Goal: Browse casually

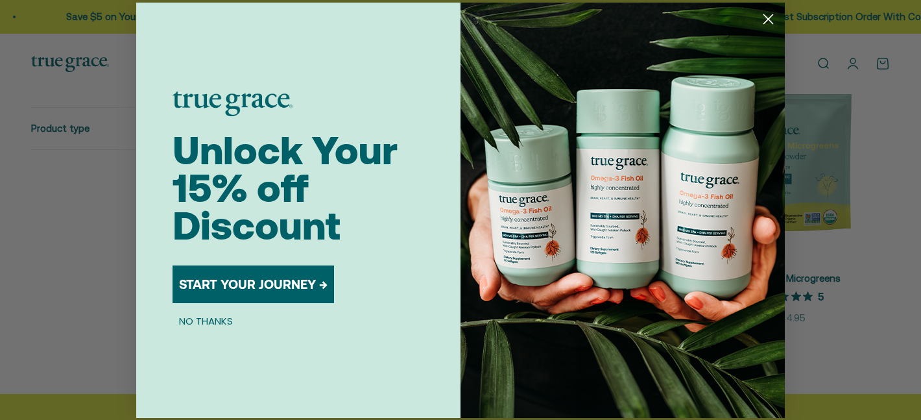
scroll to position [2295, 0]
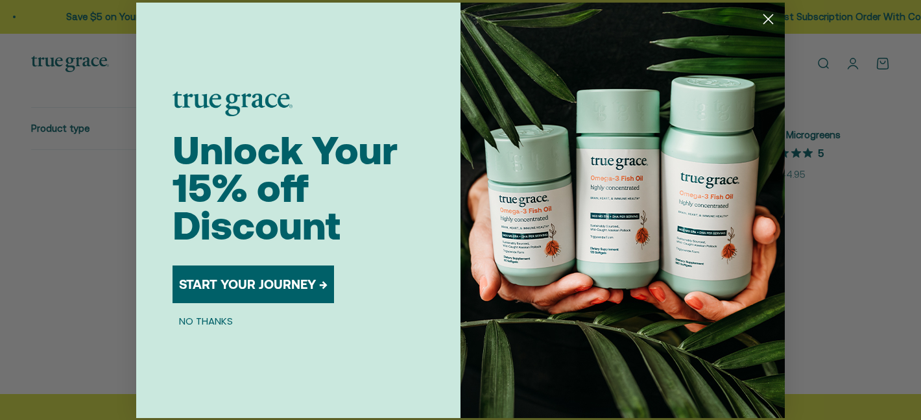
drag, startPoint x: 767, startPoint y: 20, endPoint x: 553, endPoint y: 14, distance: 214.2
click at [767, 20] on icon "Close dialog" at bounding box center [768, 18] width 9 height 9
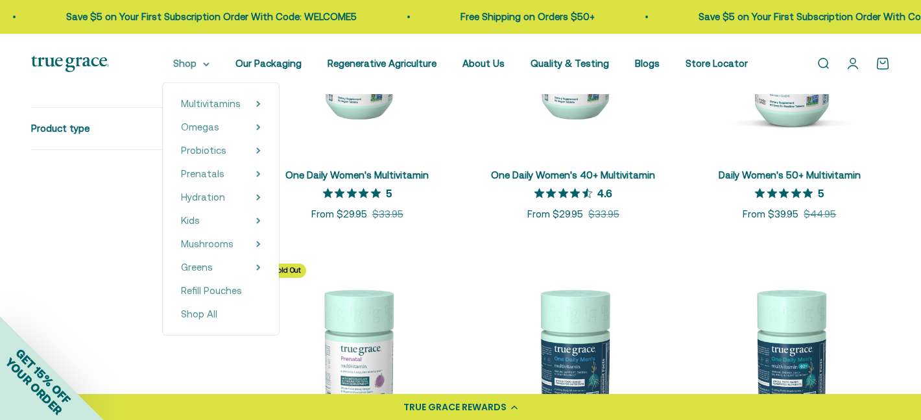
scroll to position [0, 0]
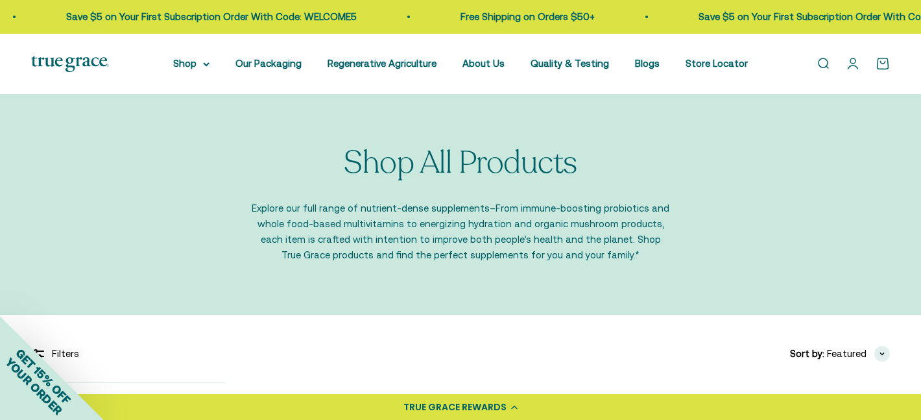
click at [52, 66] on img at bounding box center [70, 64] width 78 height 16
